Goal: Task Accomplishment & Management: Manage account settings

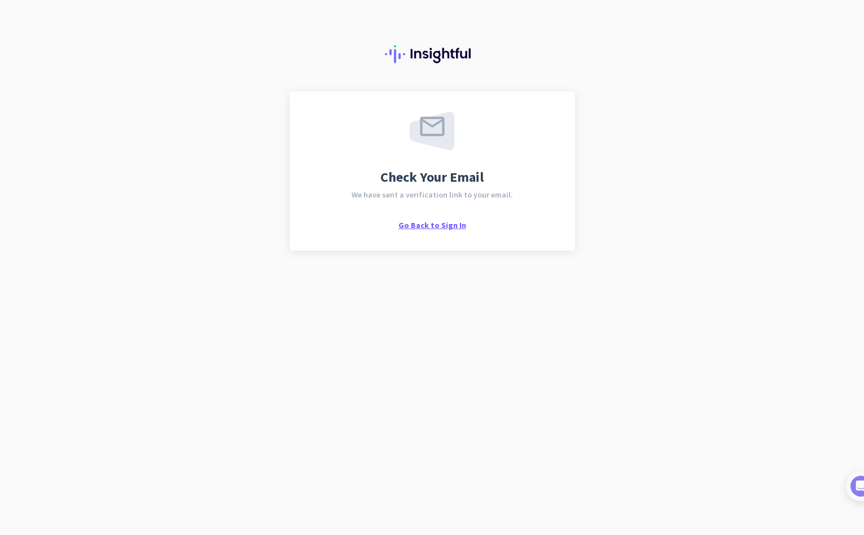
click at [441, 226] on span "Go Back to Sign In" at bounding box center [432, 225] width 68 height 10
click at [428, 224] on span "Go Back to Sign In" at bounding box center [432, 225] width 68 height 10
